Goal: Navigation & Orientation: Find specific page/section

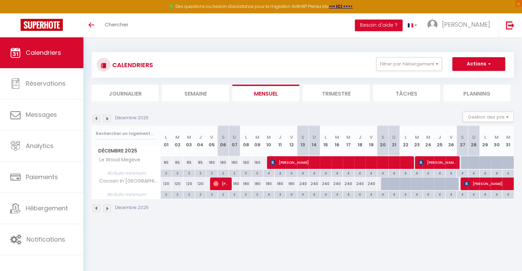
click at [108, 117] on img at bounding box center [107, 119] width 8 height 8
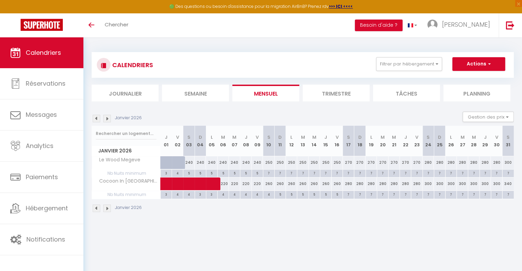
click at [108, 117] on img at bounding box center [107, 119] width 8 height 8
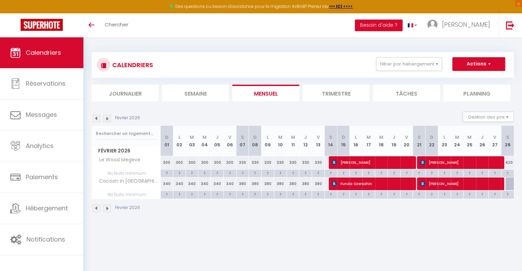
click at [96, 118] on img at bounding box center [97, 119] width 8 height 8
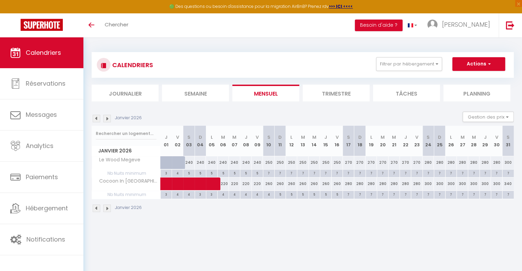
click at [96, 118] on img at bounding box center [97, 119] width 8 height 8
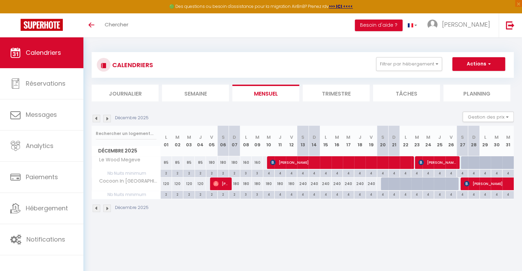
click at [96, 118] on img at bounding box center [97, 119] width 8 height 8
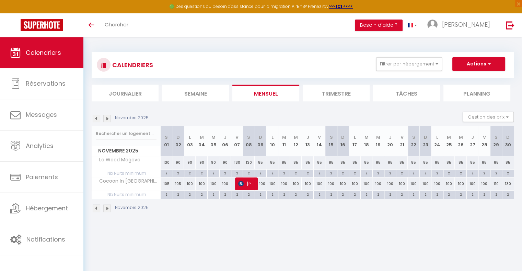
click at [96, 118] on img at bounding box center [97, 119] width 8 height 8
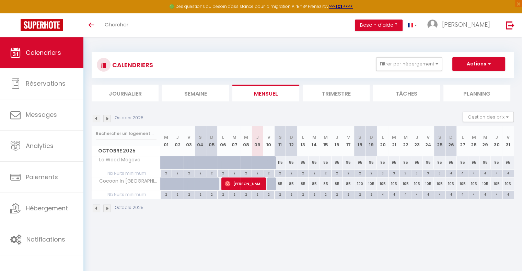
click at [108, 120] on img at bounding box center [107, 119] width 8 height 8
click at [105, 119] on img at bounding box center [107, 119] width 8 height 8
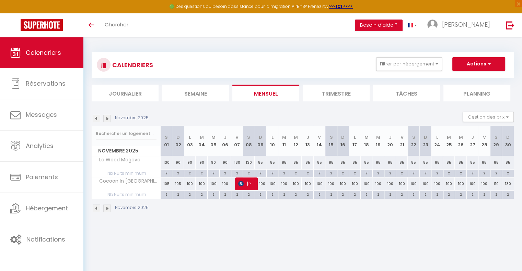
click at [105, 119] on img at bounding box center [107, 119] width 8 height 8
